Goal: Transaction & Acquisition: Book appointment/travel/reservation

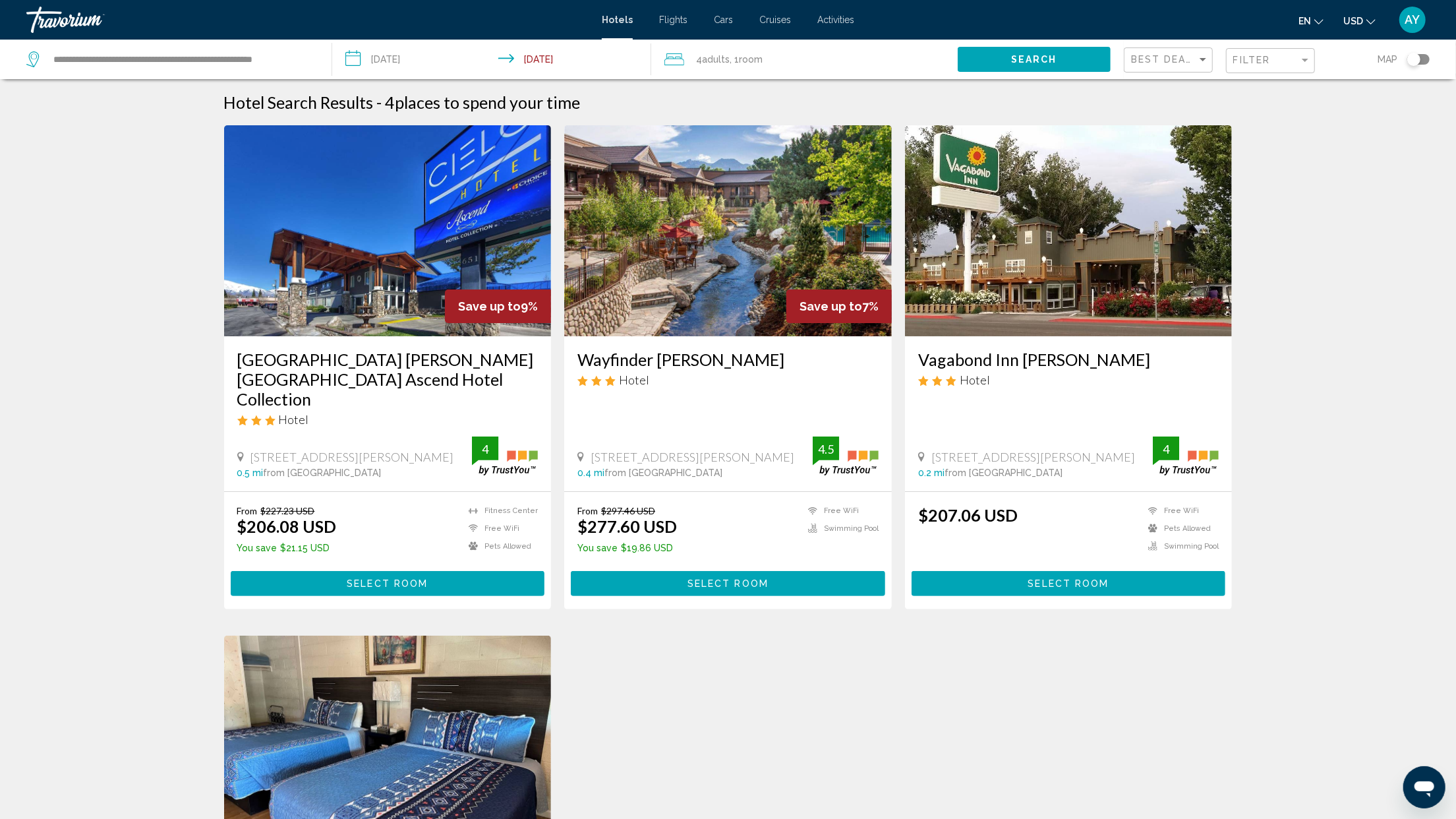
click at [1053, 186] on img "Main content" at bounding box center [1068, 230] width 327 height 211
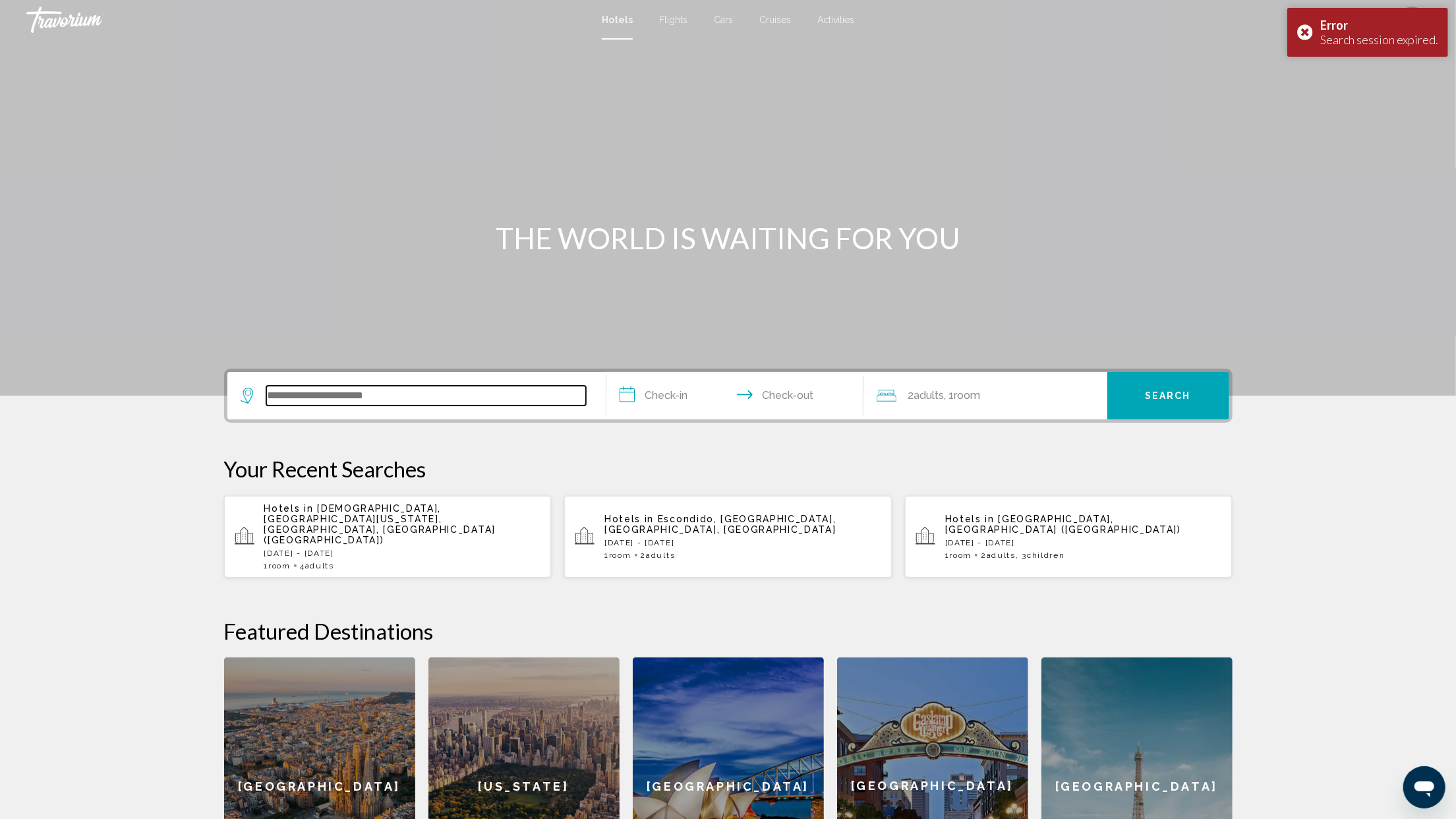
click at [420, 397] on input "Search widget" at bounding box center [426, 395] width 319 height 20
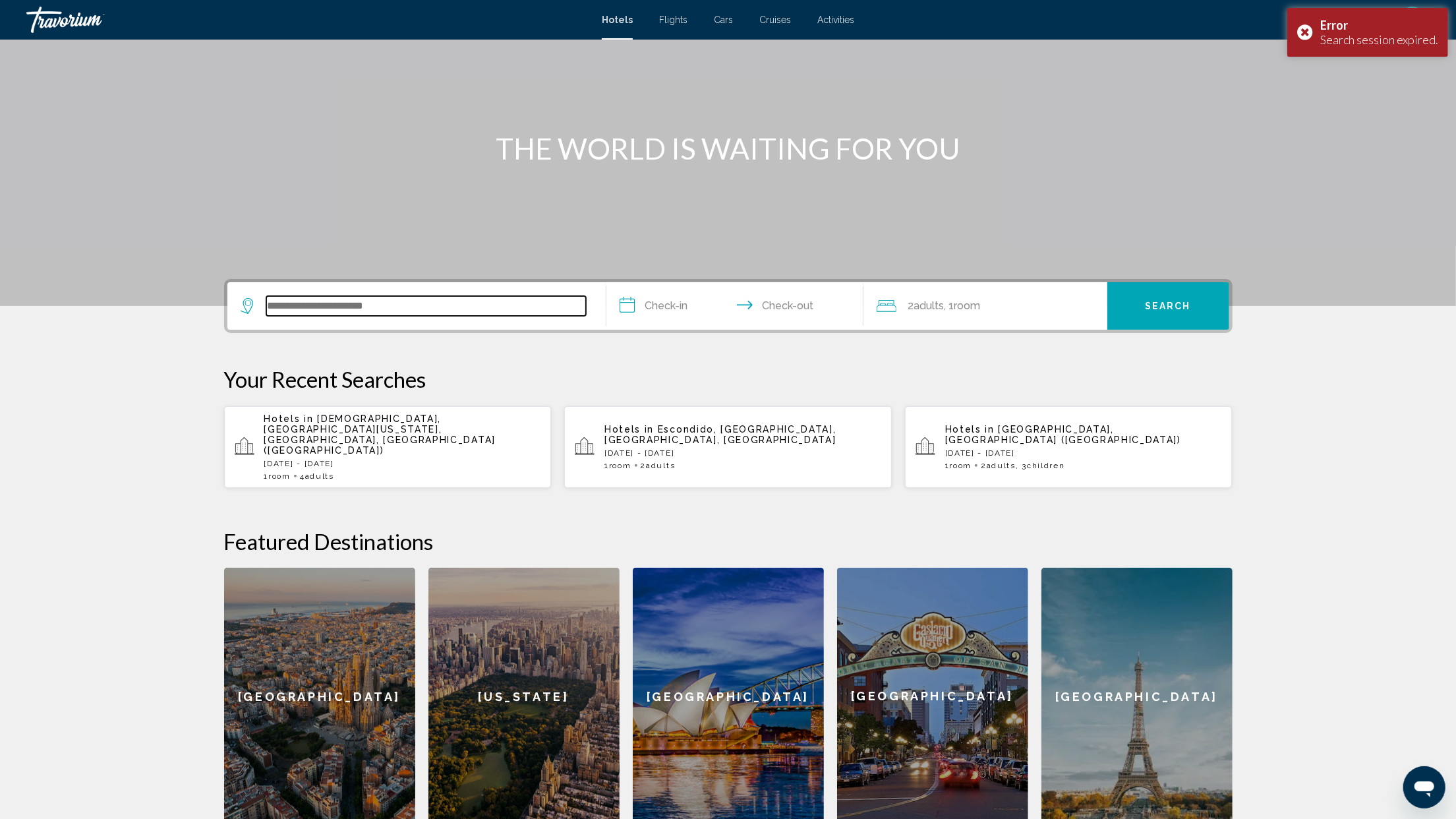
scroll to position [267, 0]
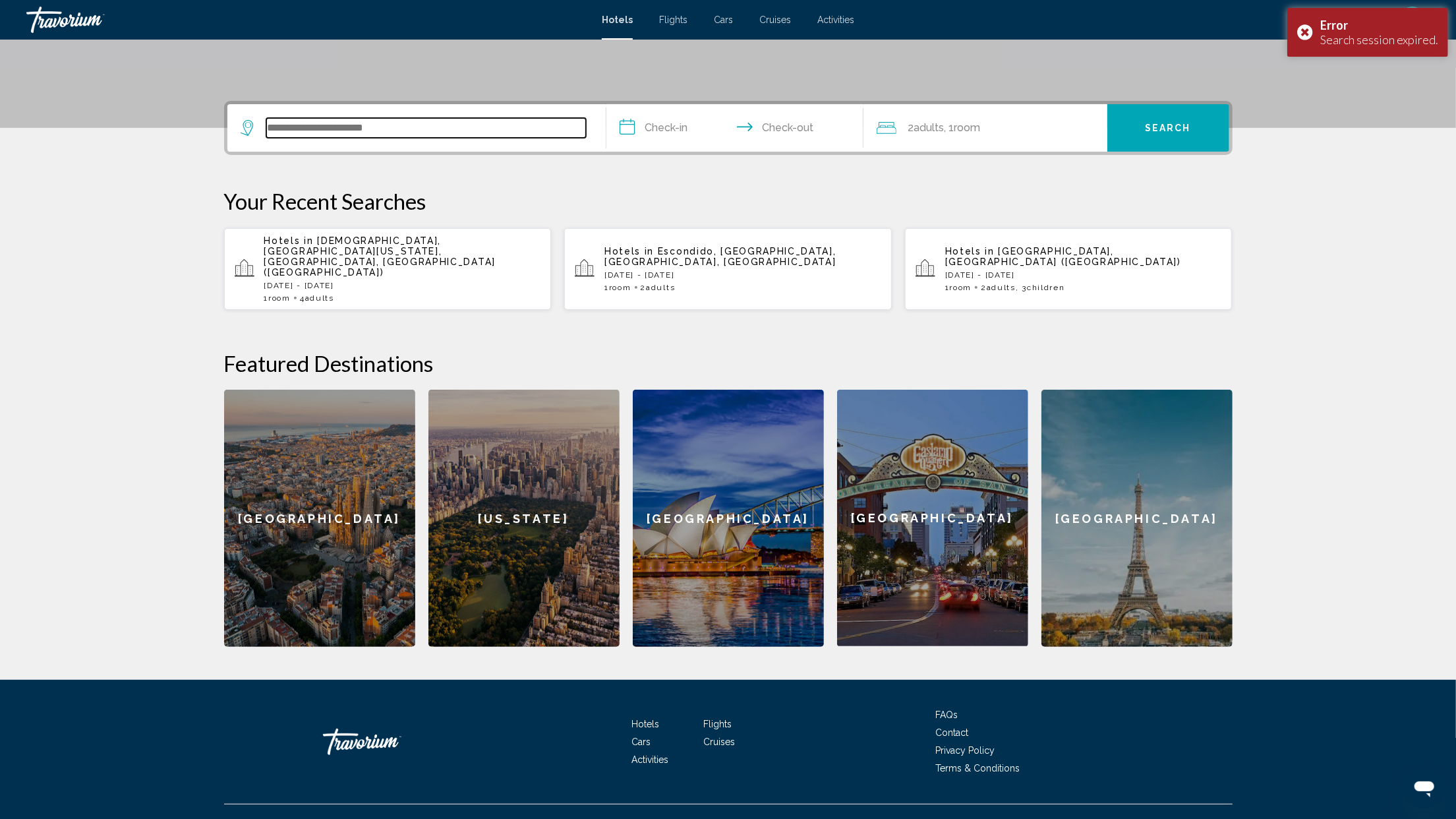
click at [441, 126] on input "Search widget" at bounding box center [426, 127] width 319 height 20
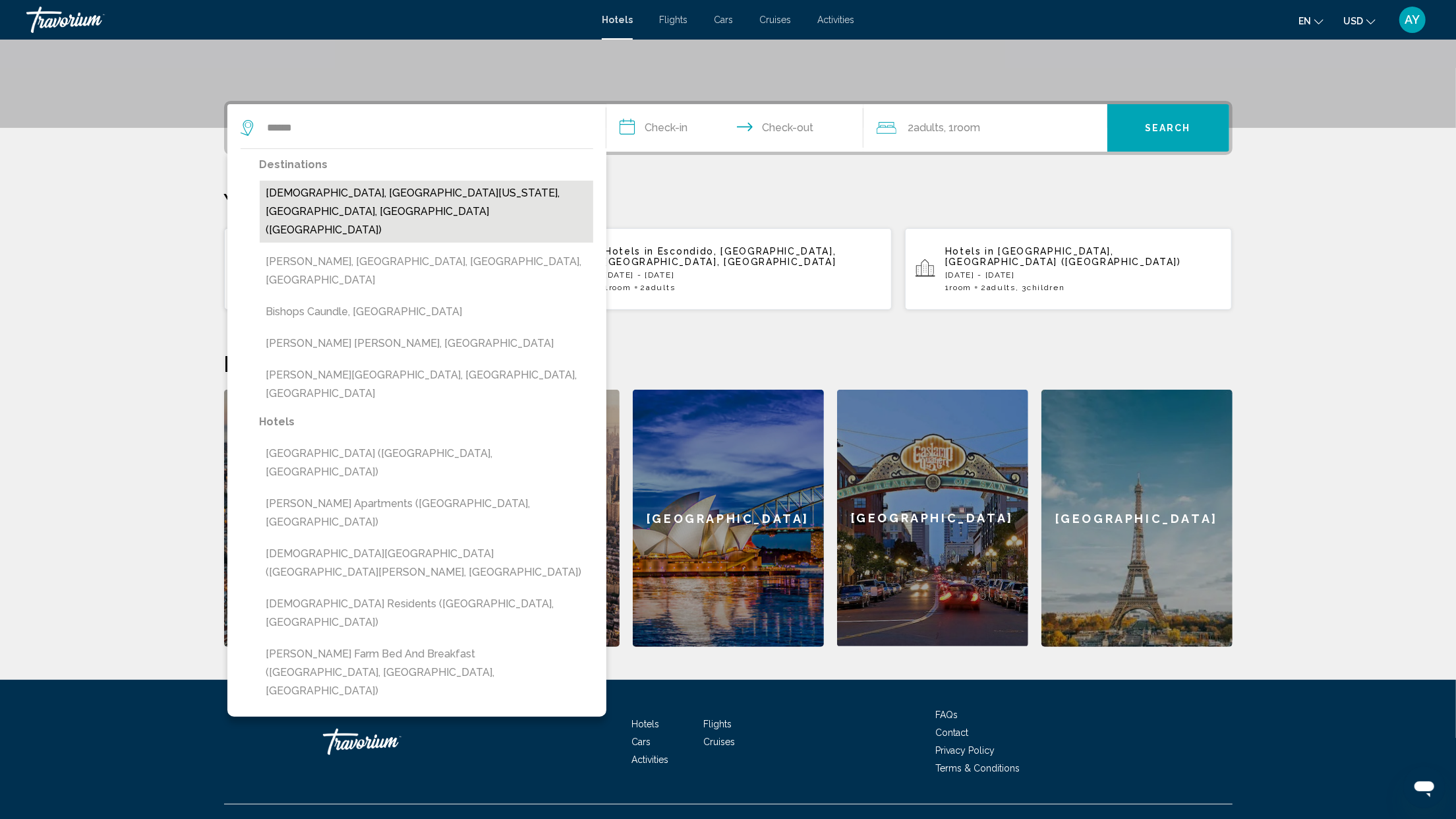
click at [427, 188] on button "[DEMOGRAPHIC_DATA], [GEOGRAPHIC_DATA][US_STATE], [GEOGRAPHIC_DATA], [GEOGRAPHIC…" at bounding box center [426, 211] width 334 height 62
type input "**********"
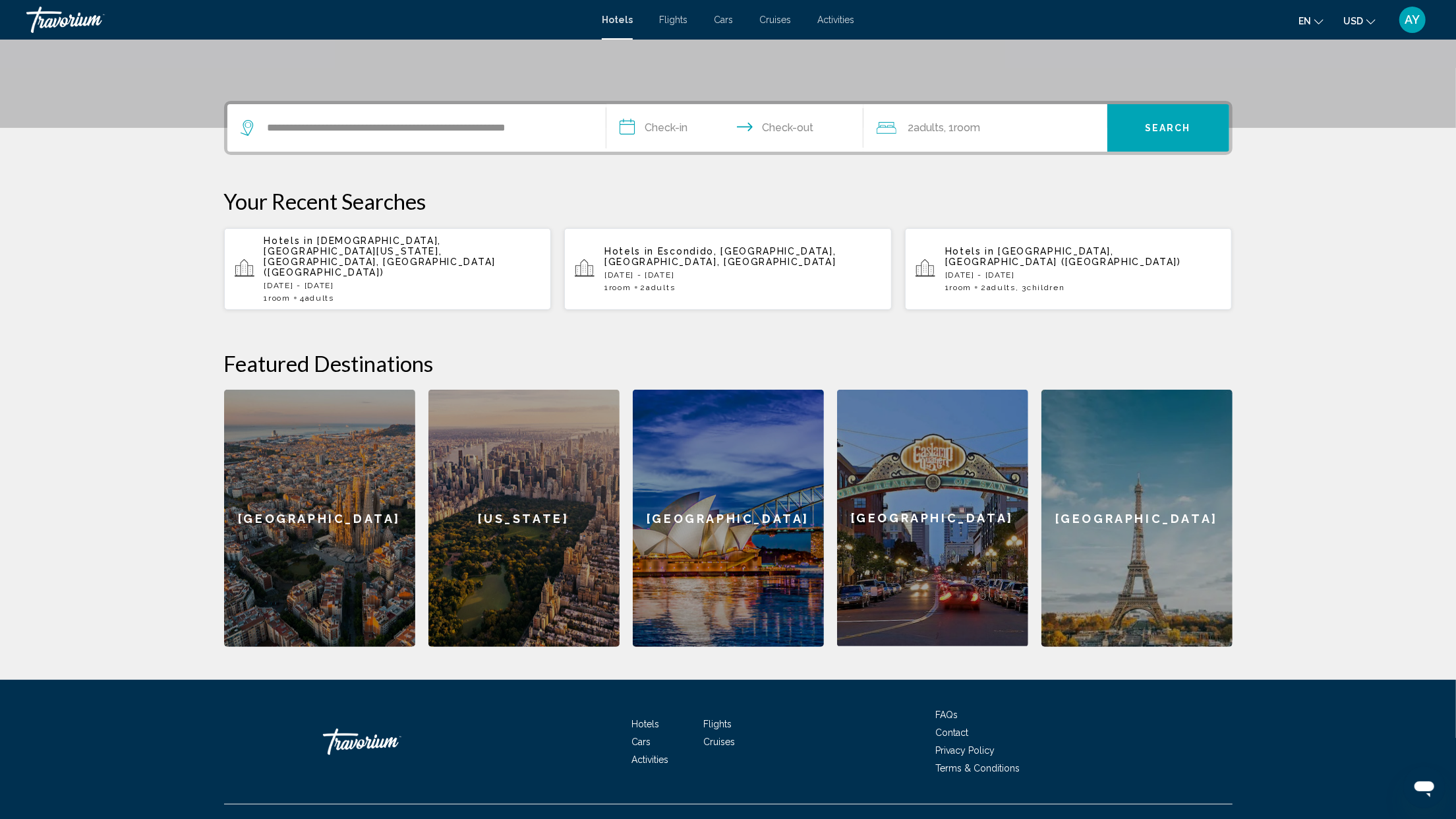
click at [648, 124] on input "**********" at bounding box center [738, 130] width 263 height 51
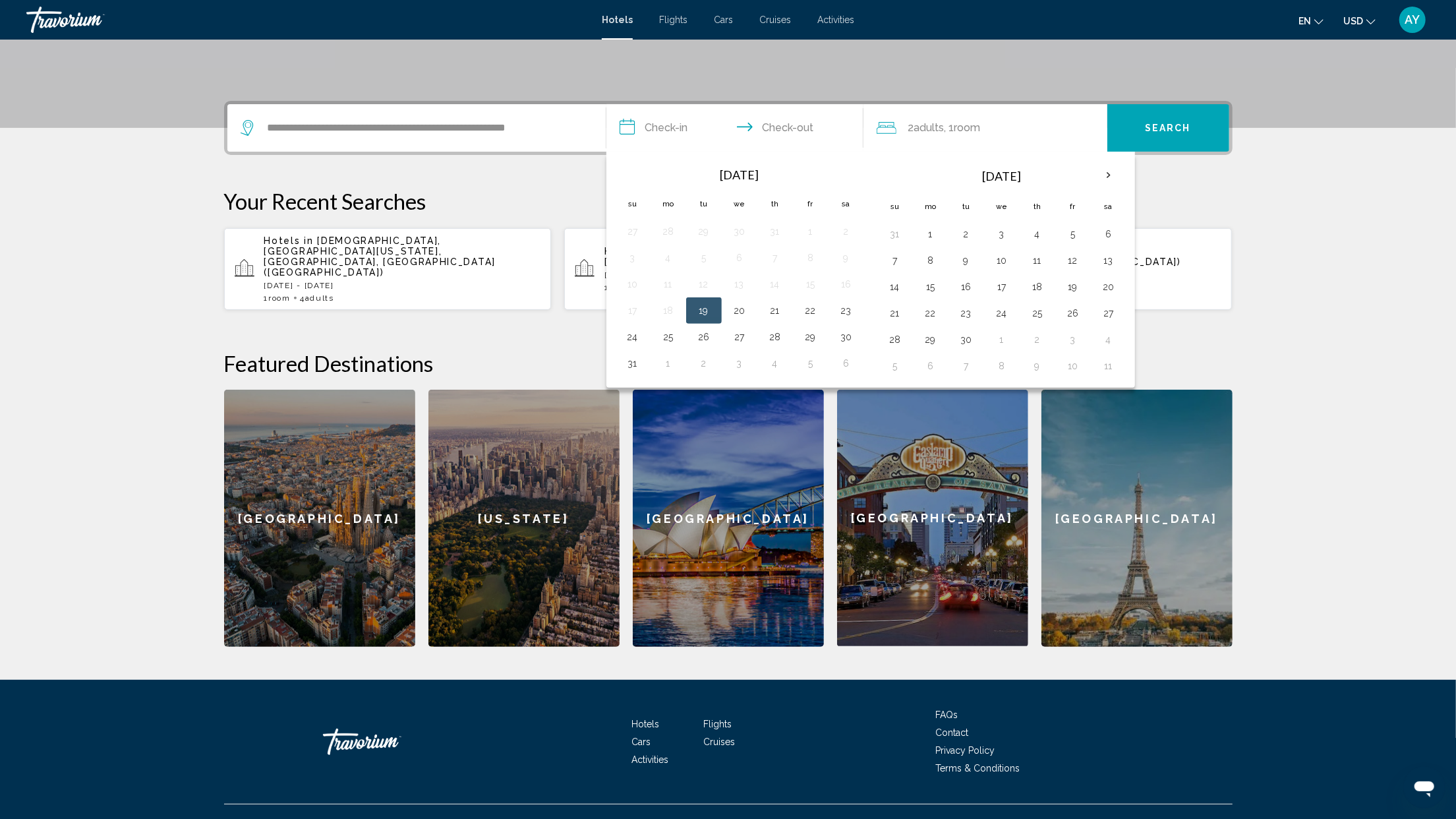
click at [712, 317] on button "19" at bounding box center [704, 310] width 21 height 18
click at [738, 315] on button "20" at bounding box center [740, 310] width 21 height 18
type input "**********"
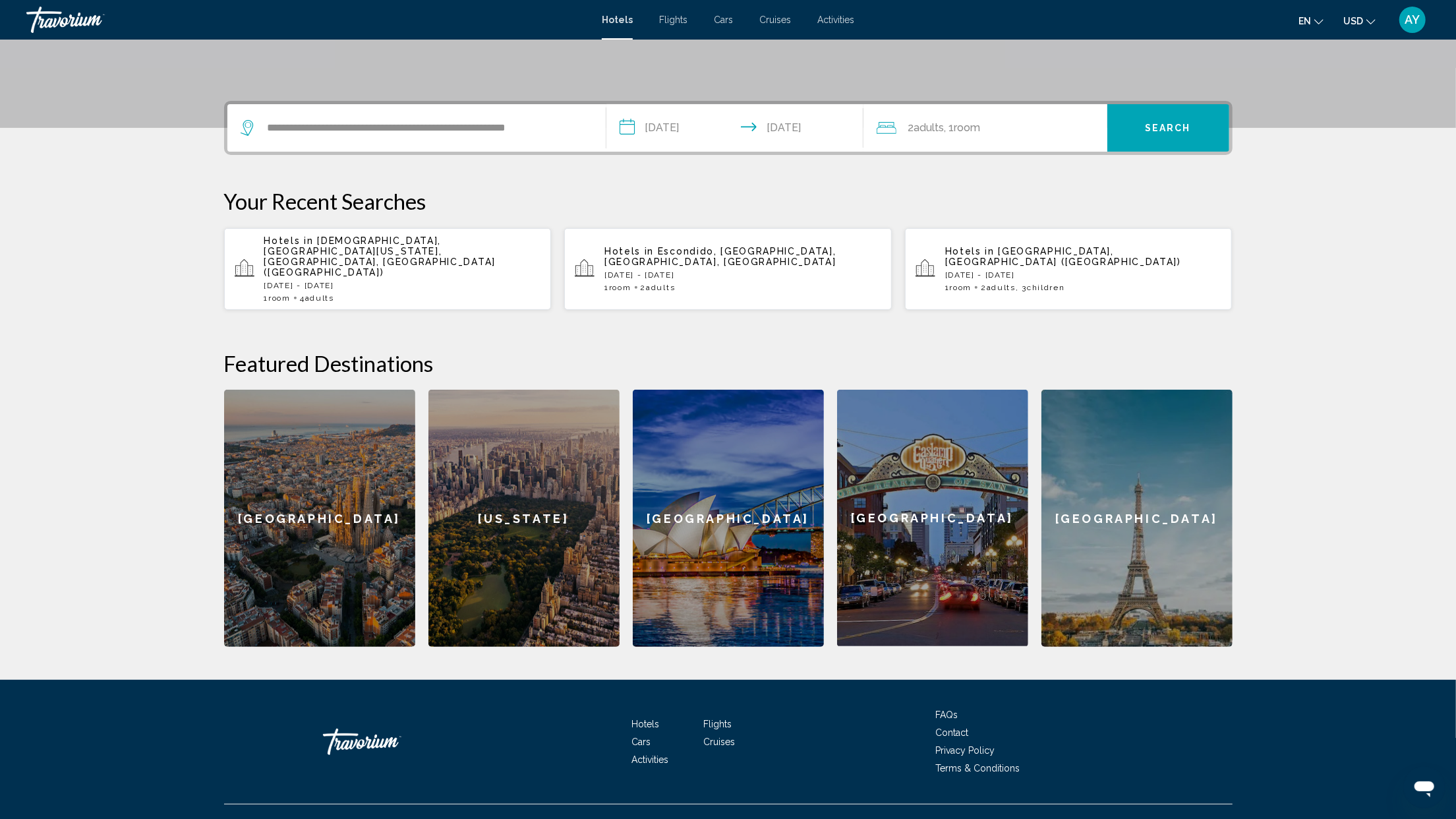
click at [1041, 125] on div "2 Adult Adults , 1 Room rooms" at bounding box center [992, 127] width 231 height 18
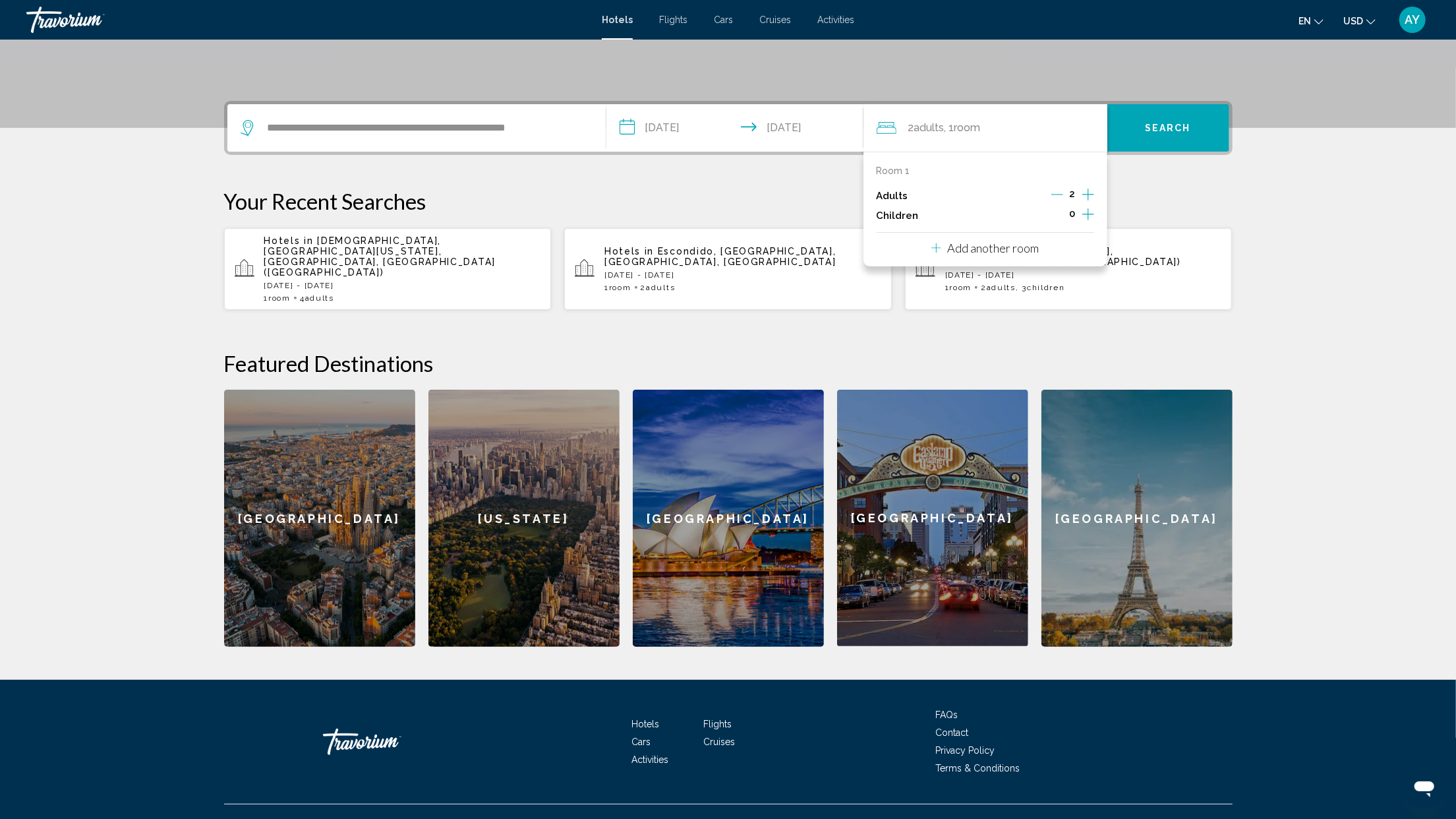
click at [1089, 196] on icon "Increment adults" at bounding box center [1088, 195] width 12 height 16
click at [1089, 195] on icon "Increment adults" at bounding box center [1088, 195] width 12 height 16
click at [1177, 127] on span "Search" at bounding box center [1168, 128] width 46 height 10
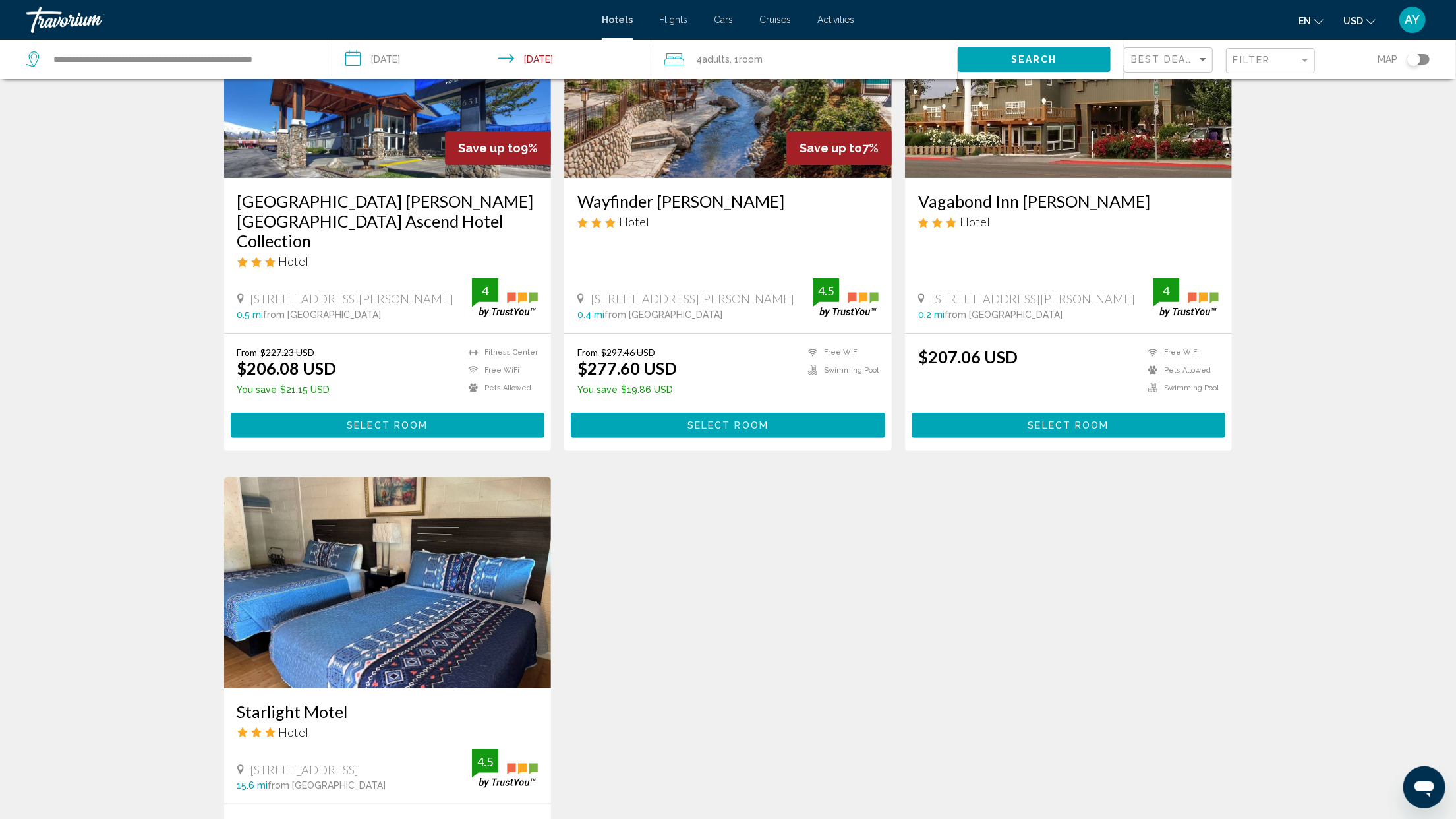
scroll to position [88, 0]
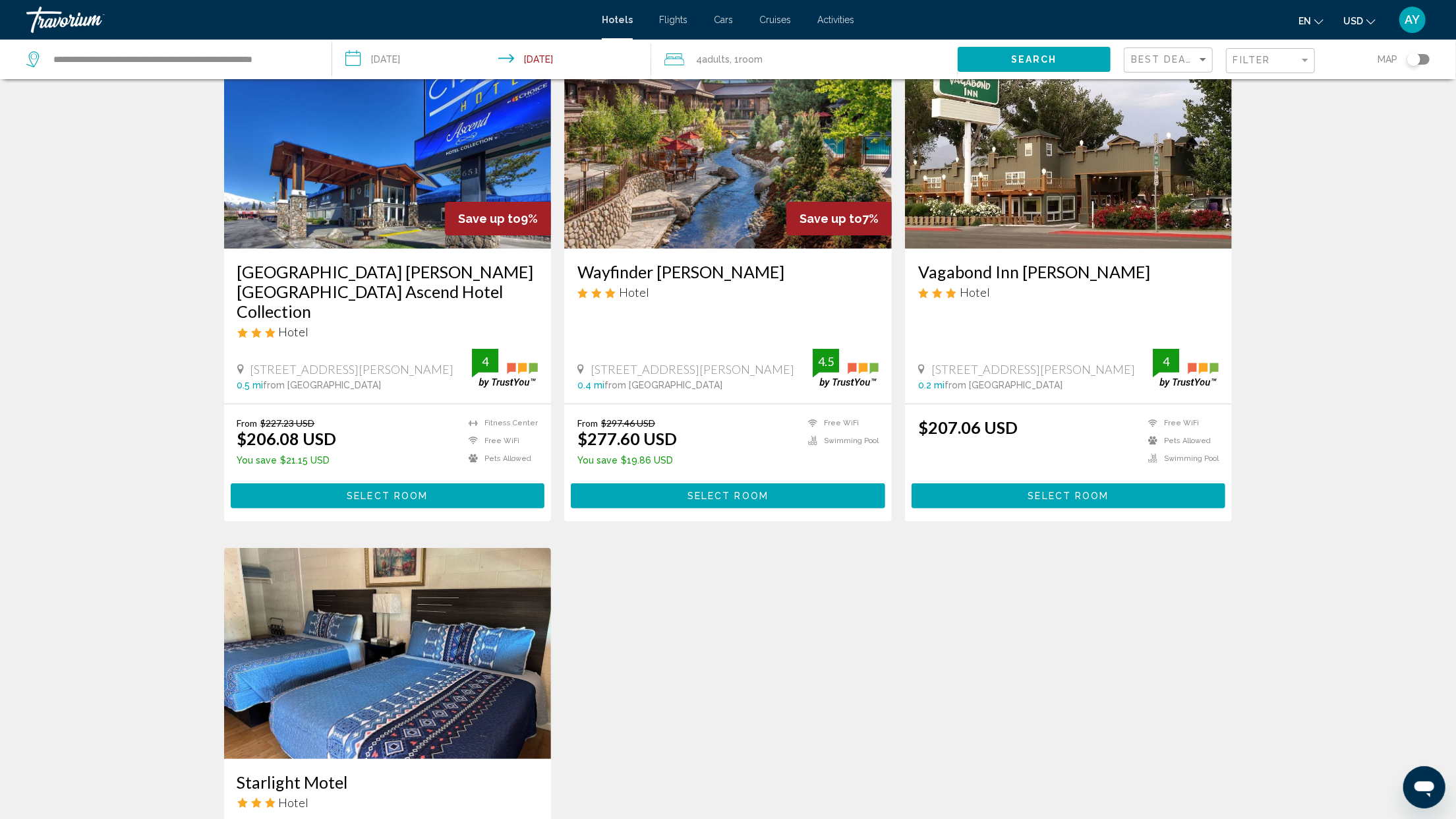
click at [1133, 145] on img "Main content" at bounding box center [1068, 143] width 327 height 211
